Goal: Find specific page/section: Find specific page/section

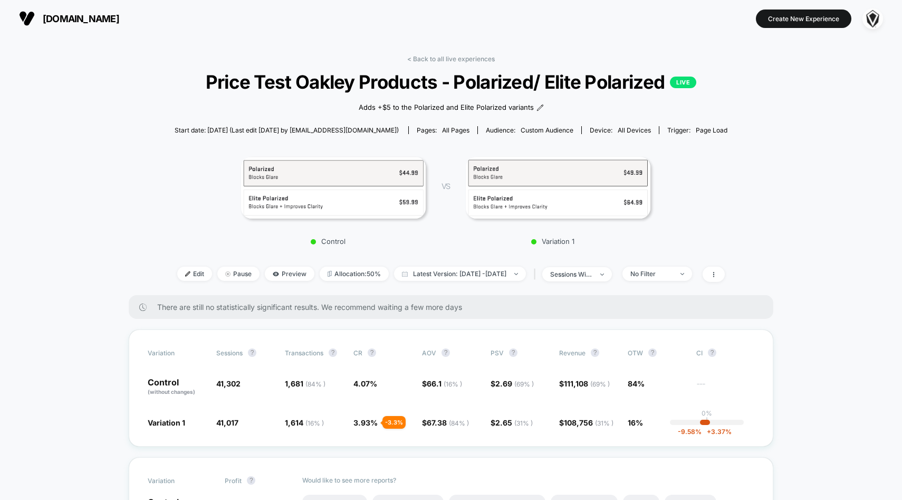
click at [416, 64] on div "< Back to all live experiences Price Test Oakley Products - Polarized/ Elite Po…" at bounding box center [451, 175] width 553 height 240
click at [418, 59] on link "< Back to all live experiences" at bounding box center [451, 59] width 88 height 8
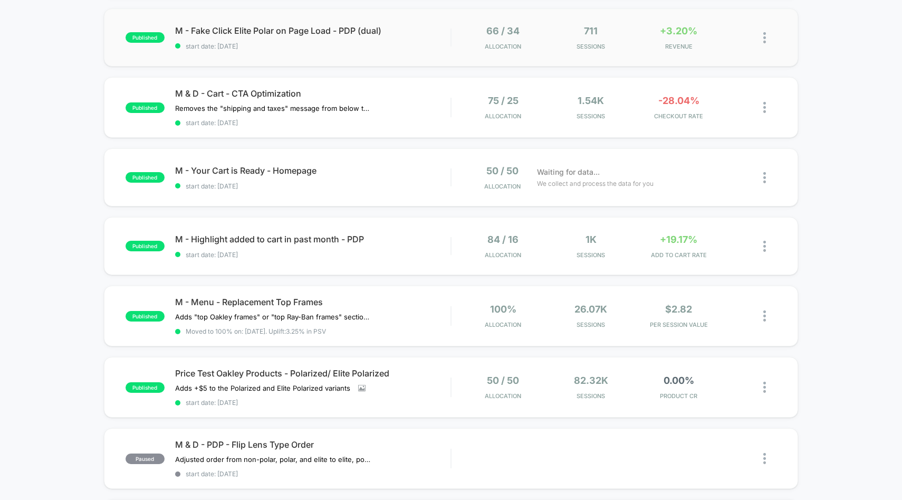
scroll to position [181, 0]
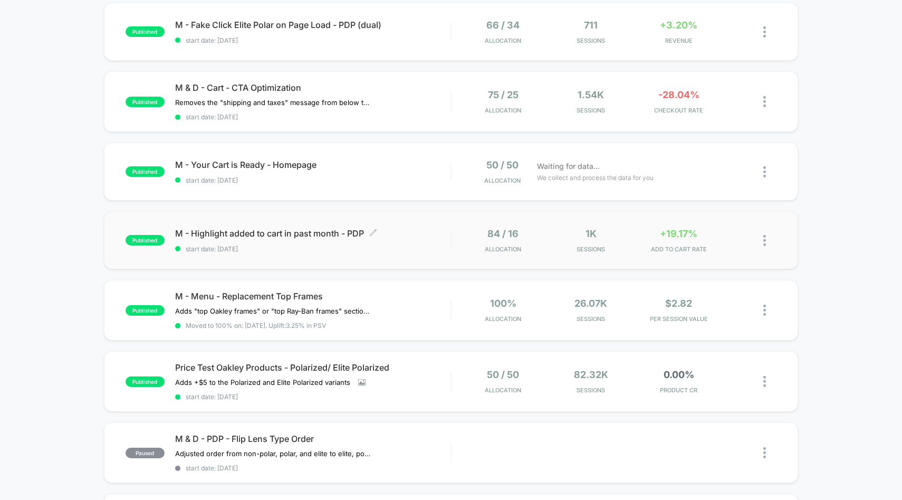
click at [423, 235] on span "M - Highlight added to cart in past month - PDP Click to edit experience details" at bounding box center [313, 233] width 276 height 11
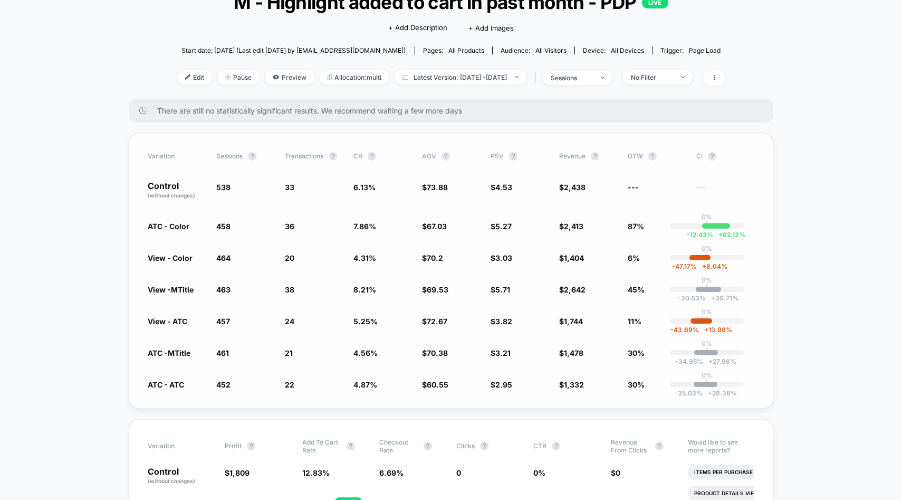
scroll to position [82, 0]
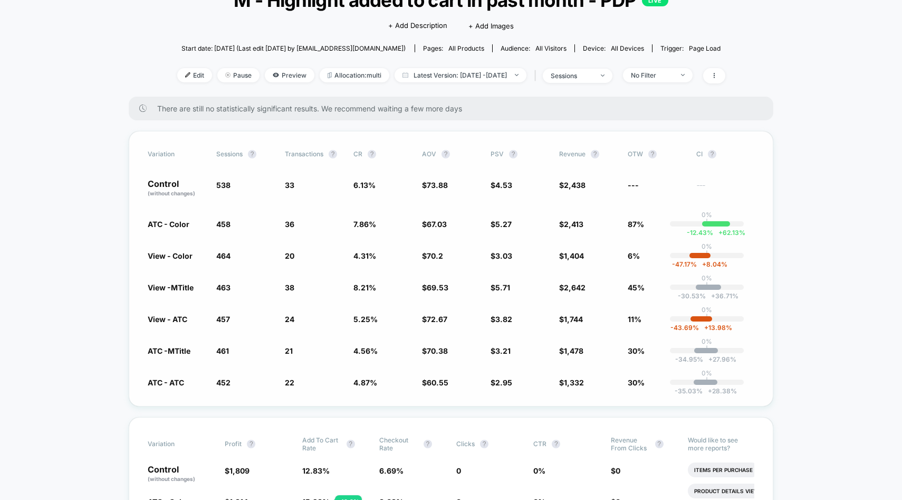
click at [153, 224] on span "ATC - Color" at bounding box center [169, 223] width 42 height 9
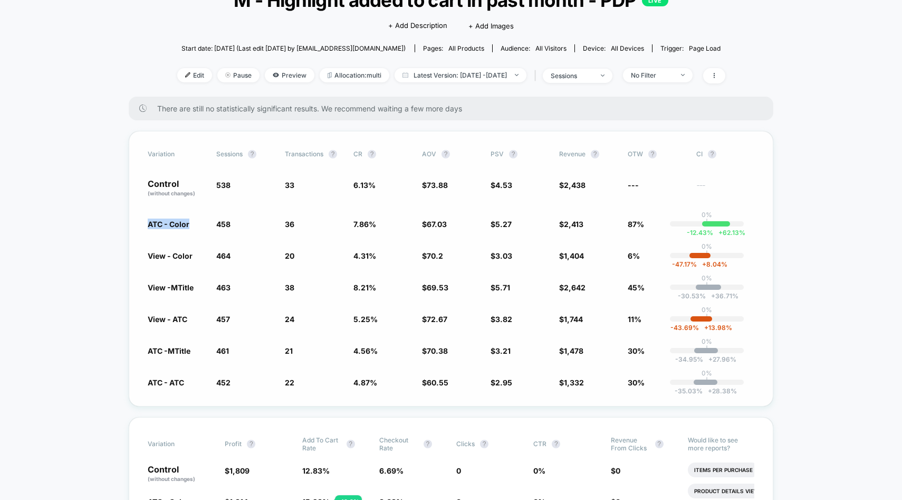
click at [153, 224] on span "ATC - Color" at bounding box center [169, 223] width 42 height 9
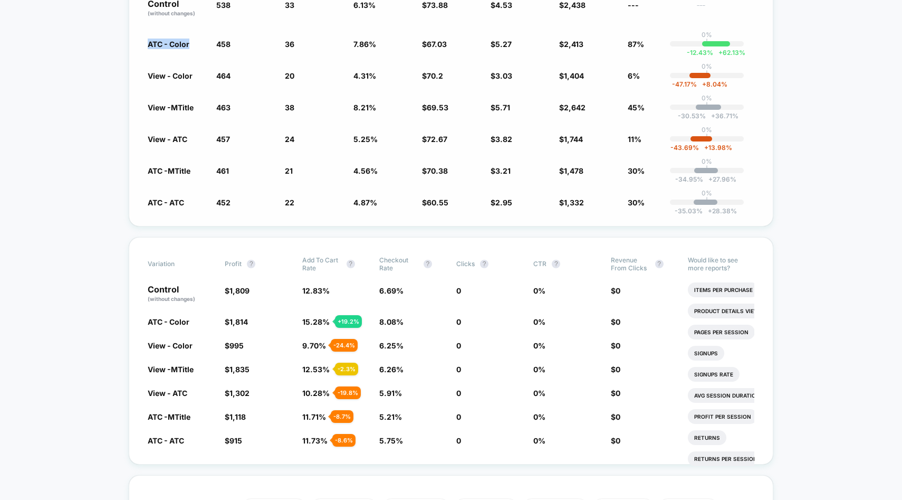
scroll to position [273, 0]
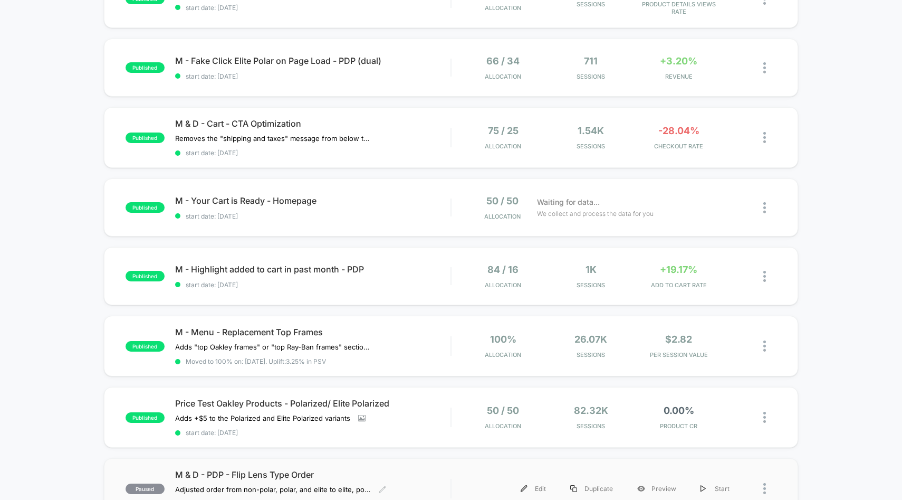
scroll to position [135, 0]
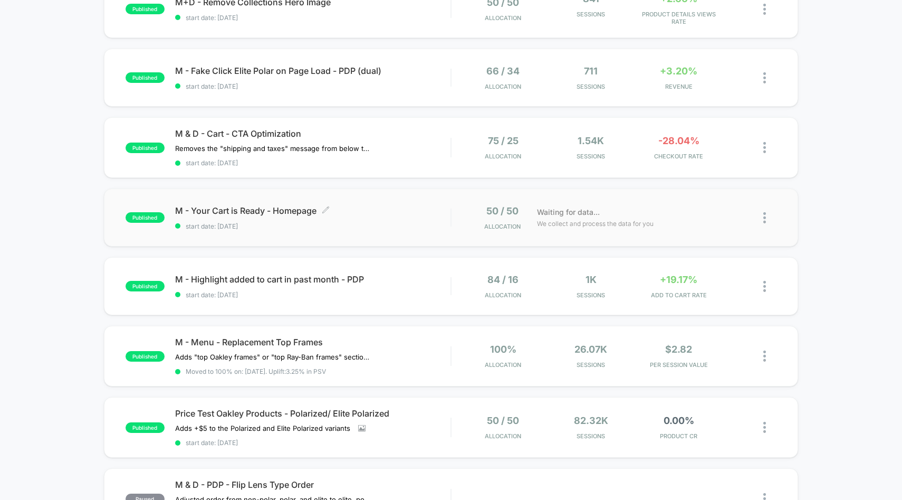
click at [426, 215] on div "M - Your Cart is Ready - Homepage Click to edit experience details Click to edi…" at bounding box center [313, 217] width 276 height 25
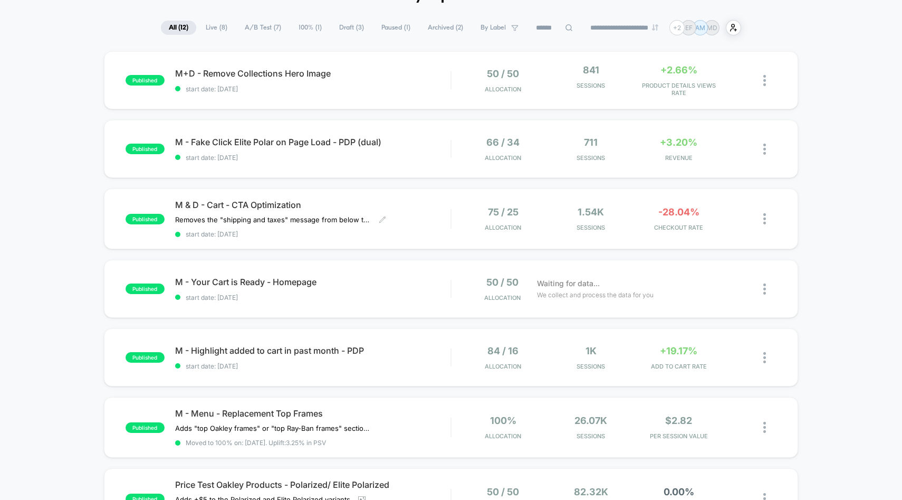
scroll to position [69, 0]
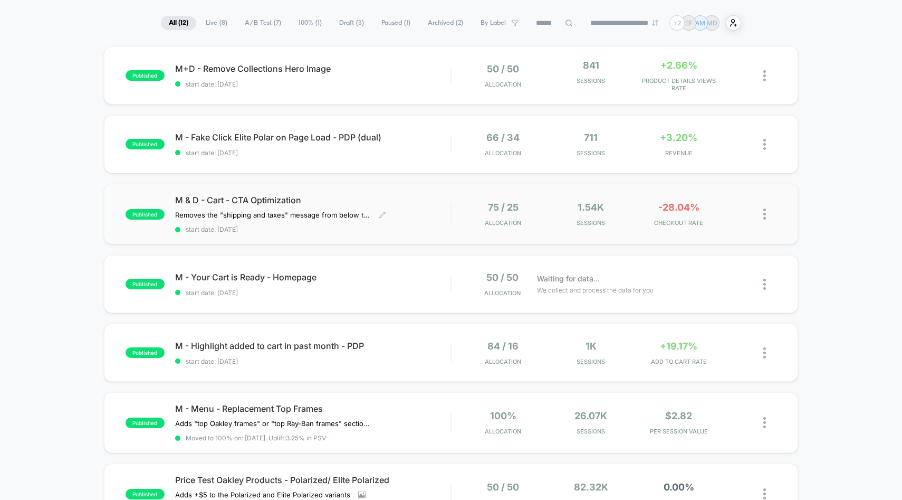
click at [437, 211] on div "M & D - Cart - CTA Optimization Removes the "shipping and taxes" message from b…" at bounding box center [313, 214] width 276 height 39
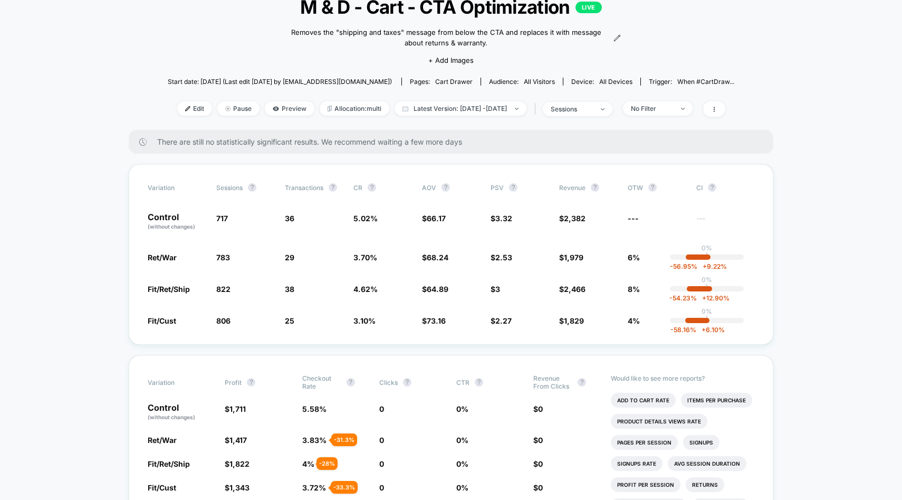
scroll to position [102, 0]
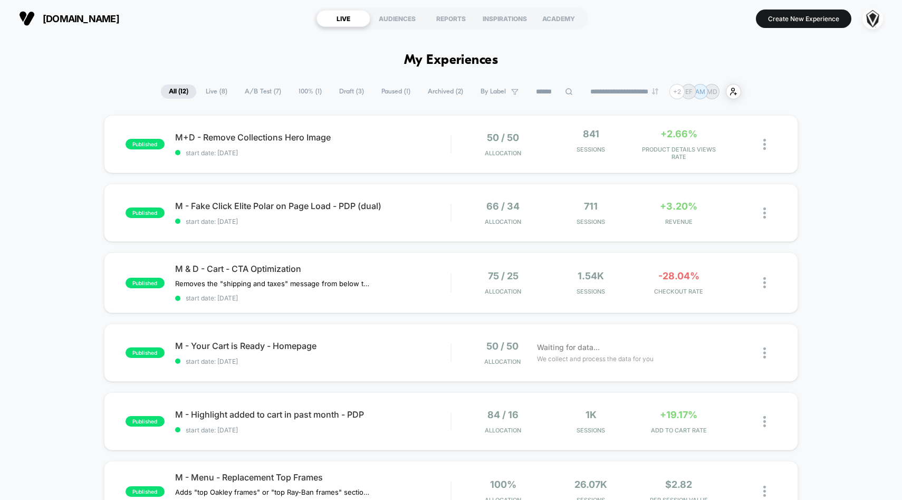
click at [437, 211] on div "M - Fake Click Elite Polar on Page Load - PDP (dual) start date: [DATE]" at bounding box center [313, 212] width 276 height 25
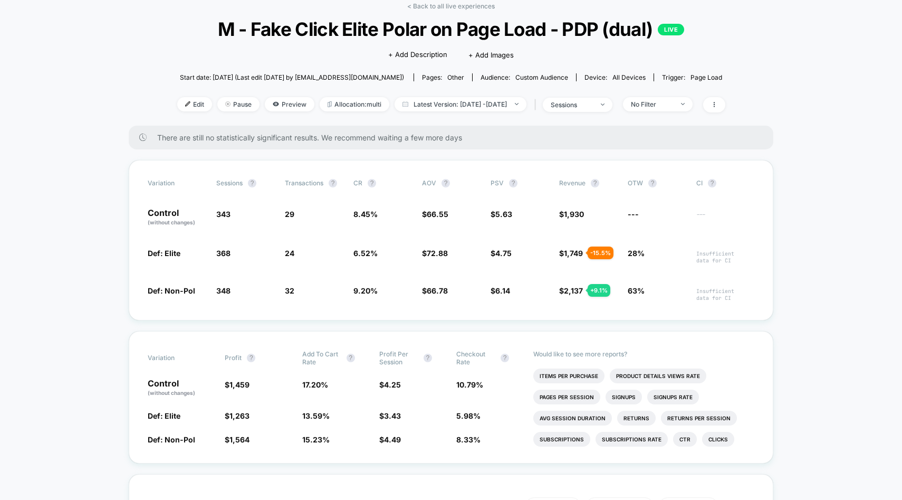
scroll to position [52, 0]
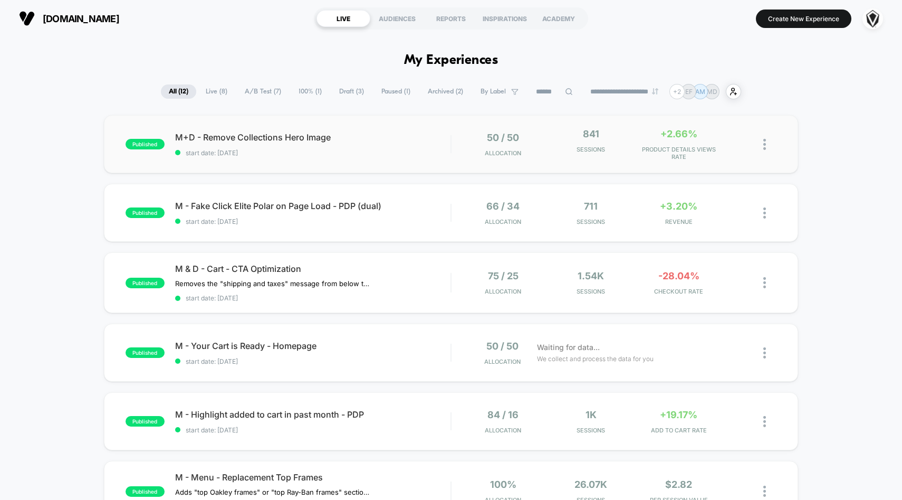
click at [406, 158] on div "published M+D - Remove Collections Hero Image start date: [DATE] 50 / 50 Alloca…" at bounding box center [451, 144] width 695 height 58
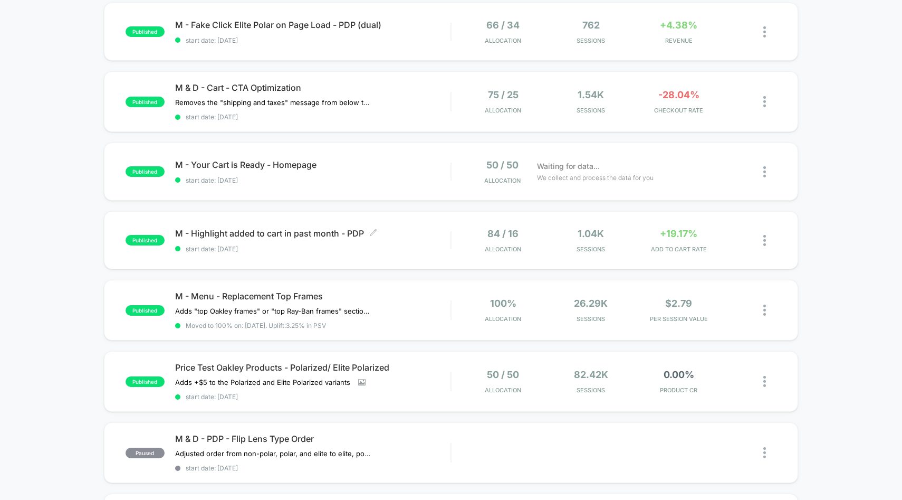
scroll to position [206, 0]
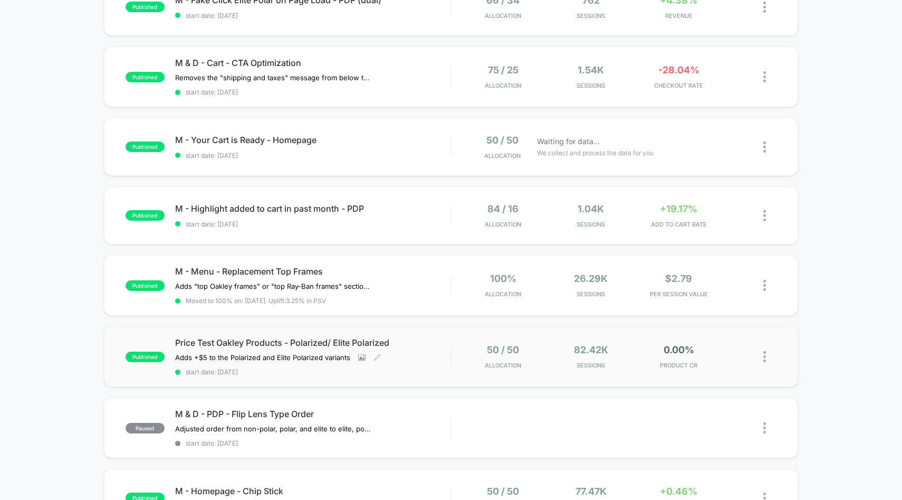
click at [426, 369] on span "start date: [DATE]" at bounding box center [313, 372] width 276 height 8
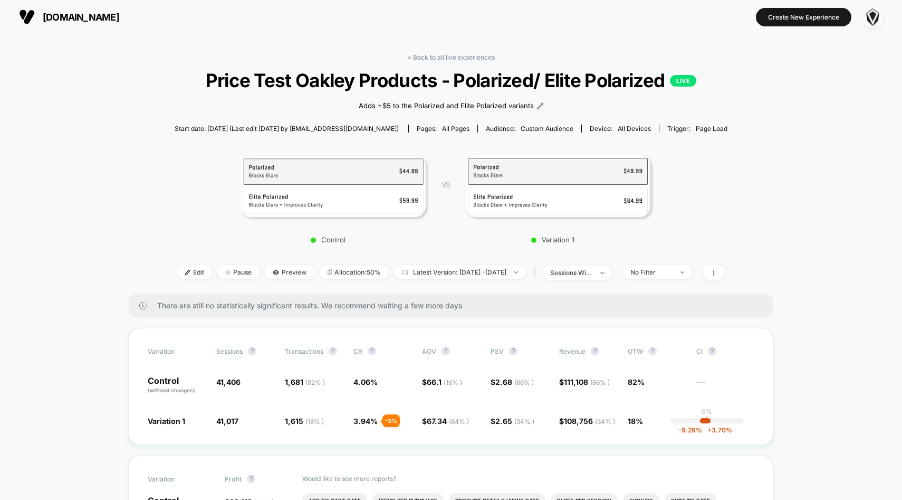
scroll to position [8, 0]
